Goal: Information Seeking & Learning: Find specific fact

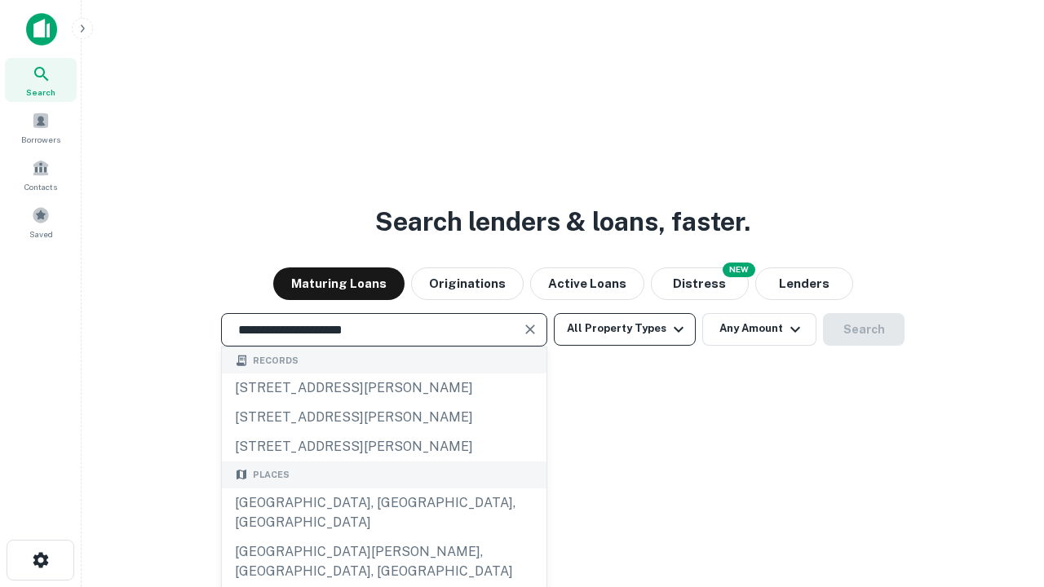
click at [383, 537] on div "[GEOGRAPHIC_DATA], [GEOGRAPHIC_DATA], [GEOGRAPHIC_DATA]" at bounding box center [384, 512] width 325 height 49
click at [625, 329] on button "All Property Types" at bounding box center [625, 329] width 142 height 33
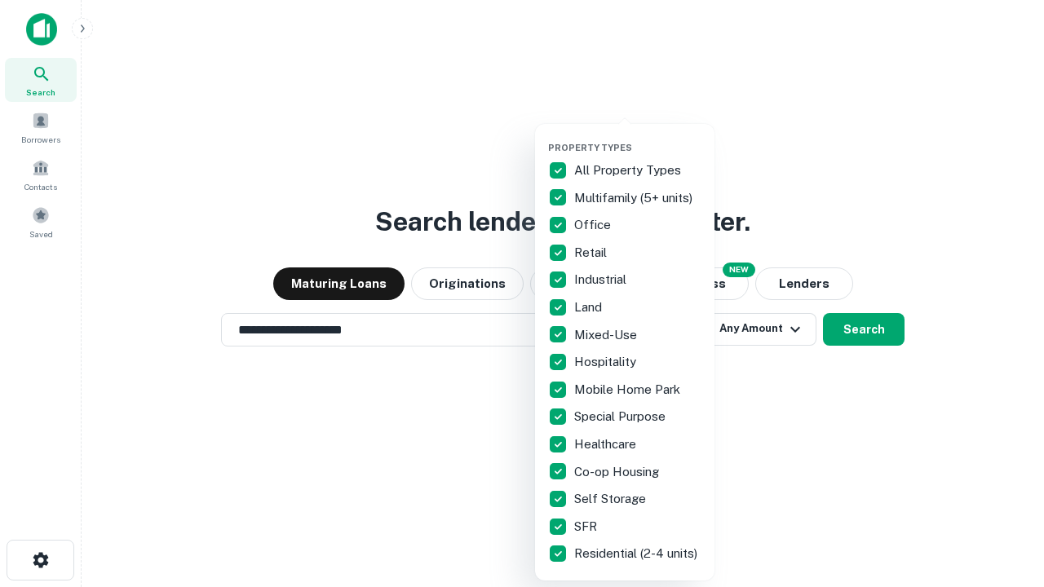
type input "**********"
click at [638, 137] on button "button" at bounding box center [637, 137] width 179 height 1
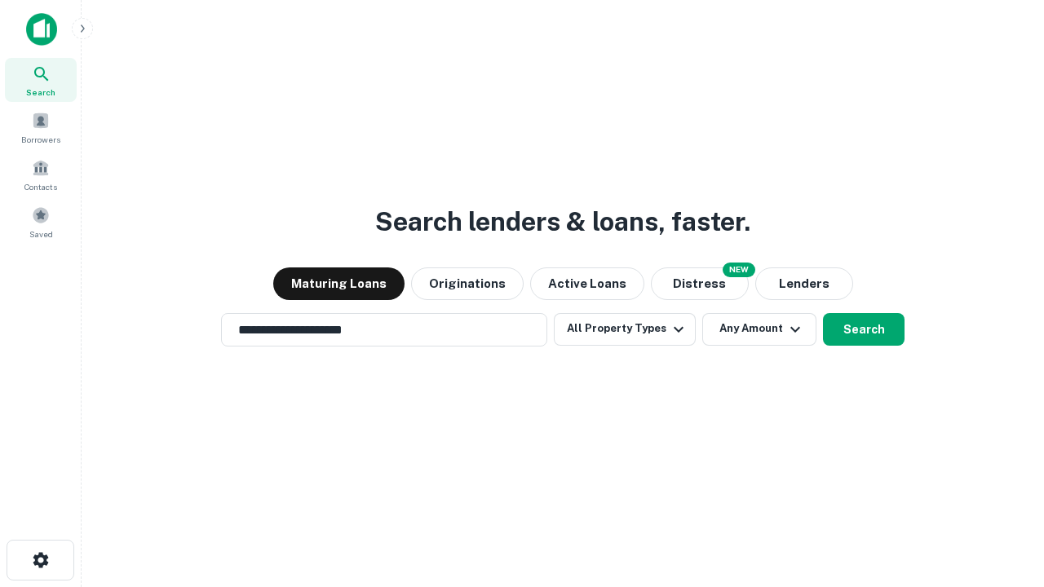
scroll to position [25, 0]
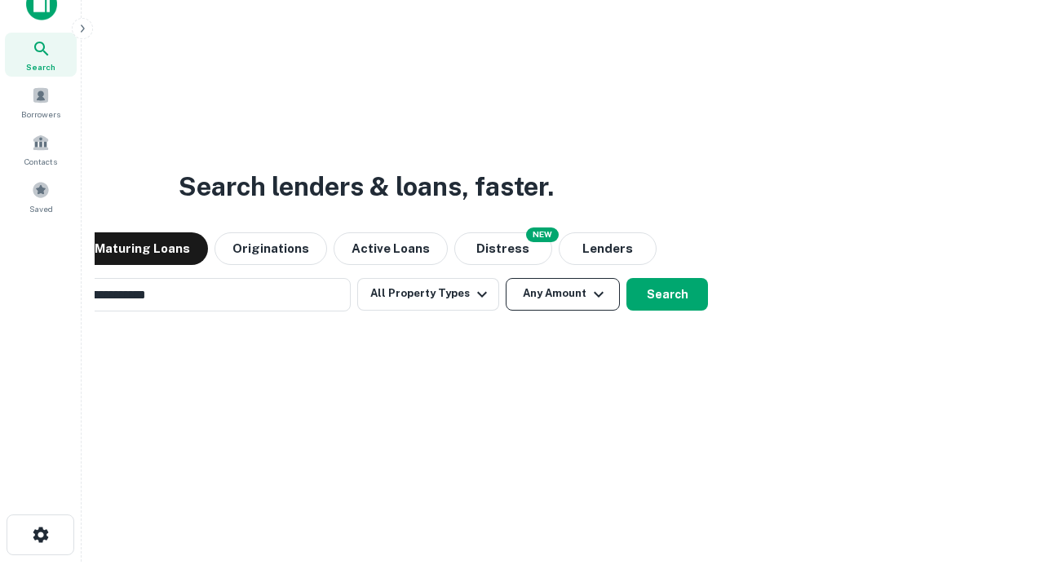
click at [506, 278] on button "Any Amount" at bounding box center [563, 294] width 114 height 33
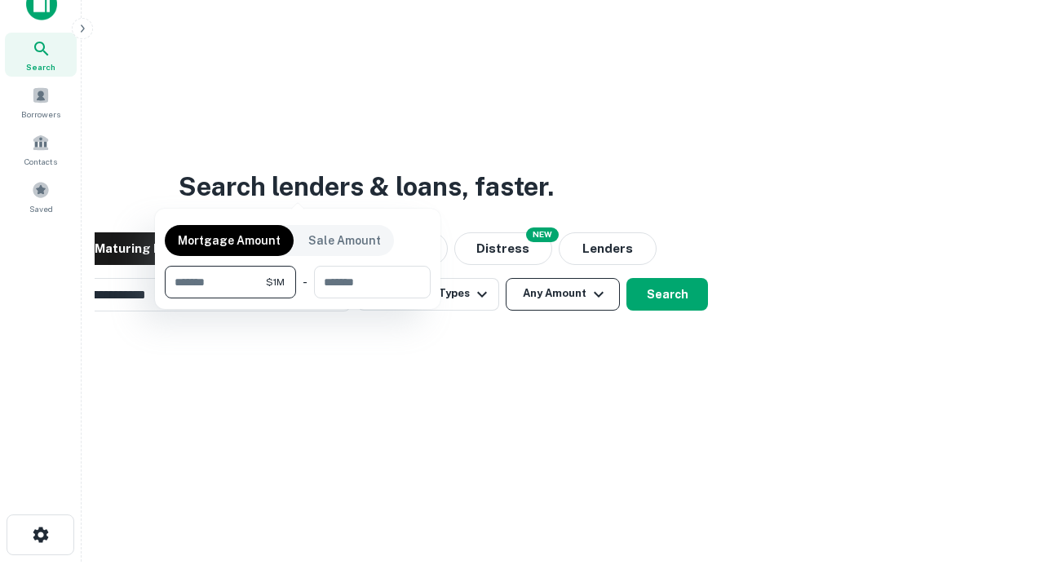
scroll to position [26, 0]
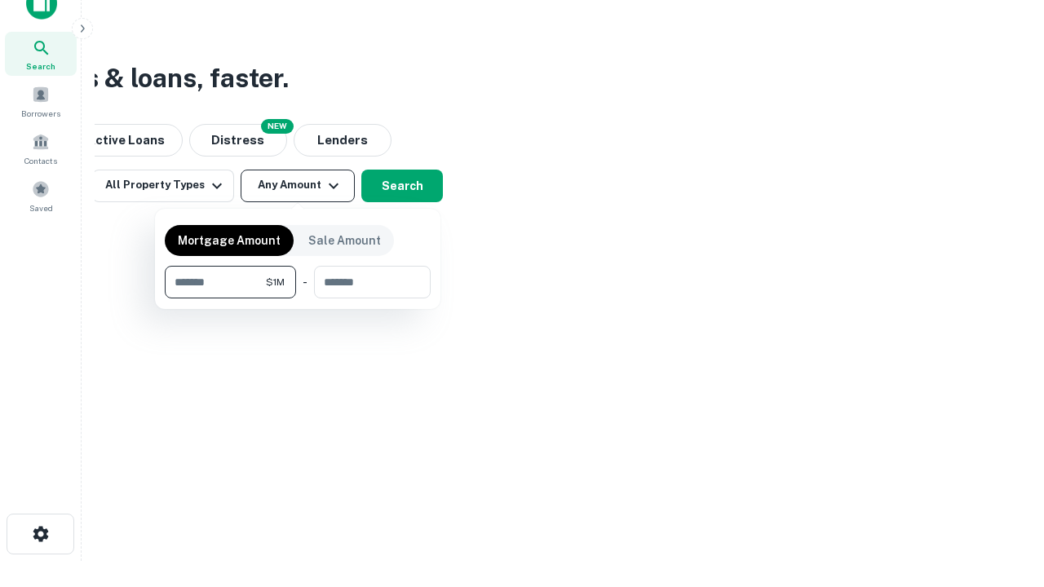
type input "*******"
click at [298, 298] on button "button" at bounding box center [298, 298] width 266 height 1
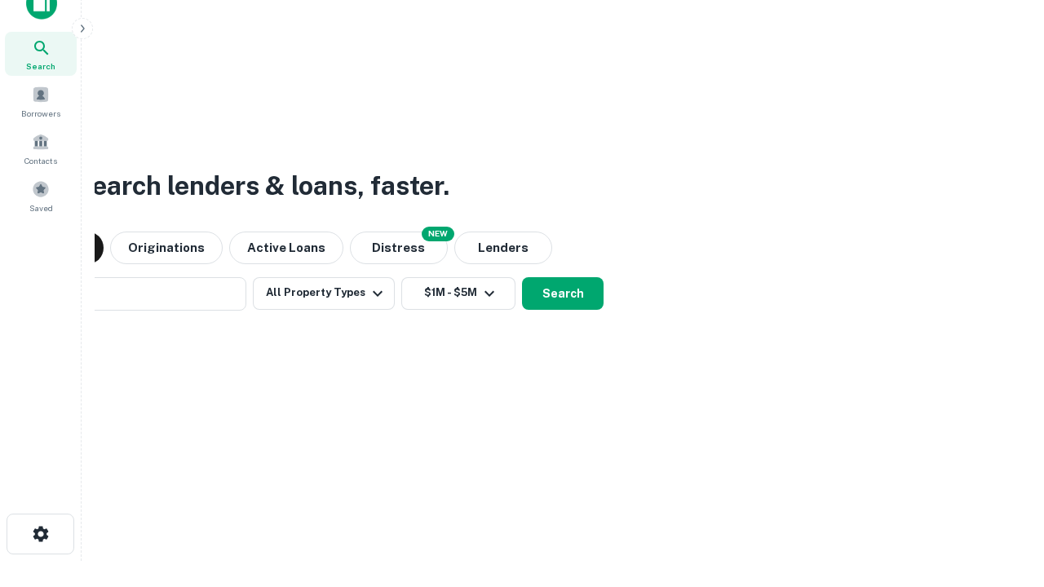
scroll to position [25, 0]
click at [522, 278] on button "Search" at bounding box center [563, 294] width 82 height 33
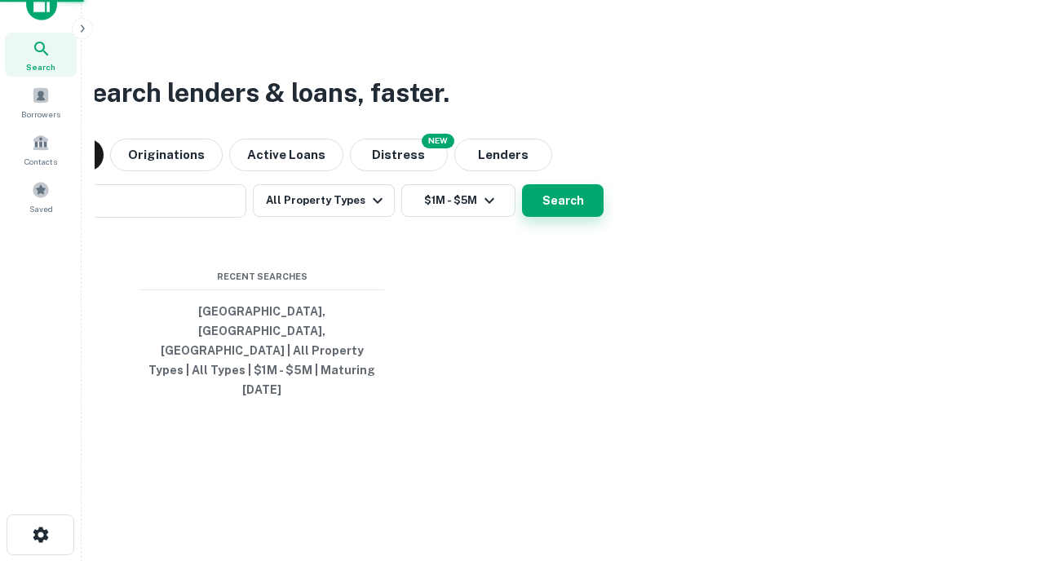
scroll to position [26, 0]
